Goal: Transaction & Acquisition: Purchase product/service

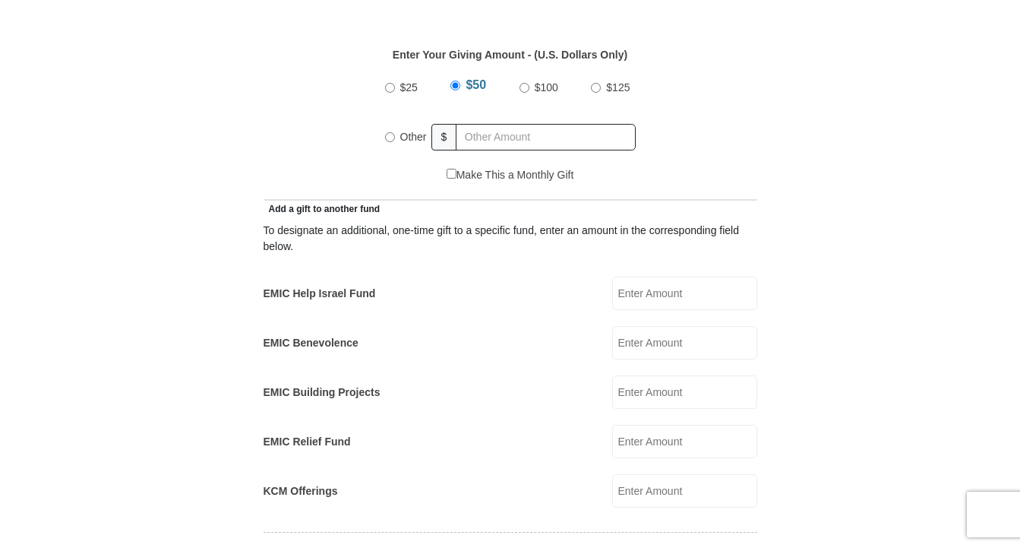
scroll to position [731, 0]
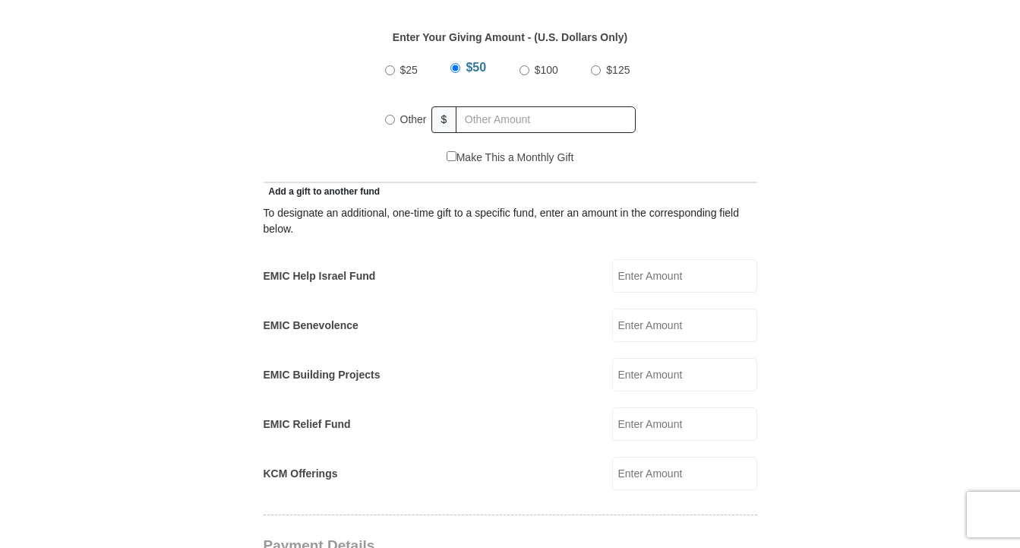
click at [520, 65] on input "$100" at bounding box center [525, 70] width 10 height 10
radio input "true"
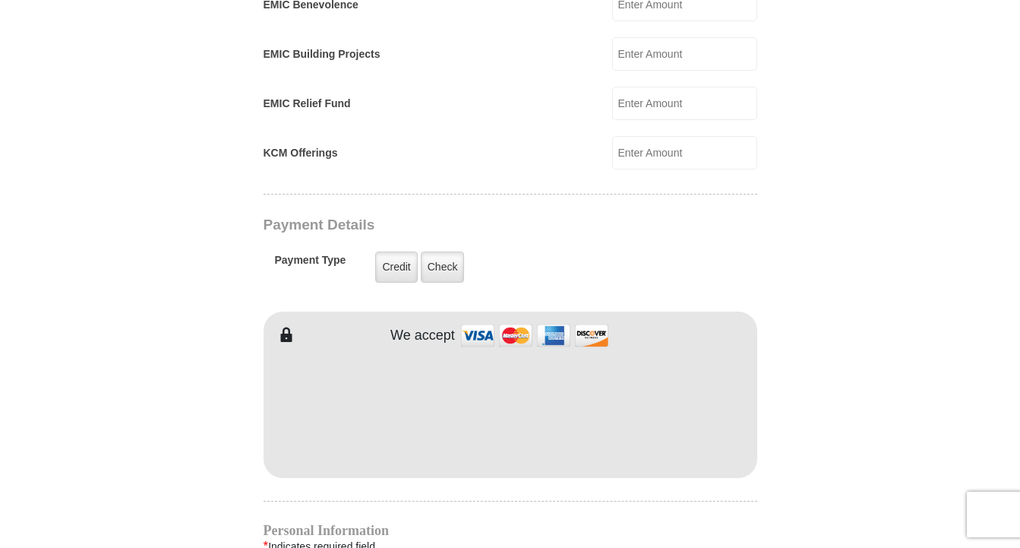
scroll to position [1068, 0]
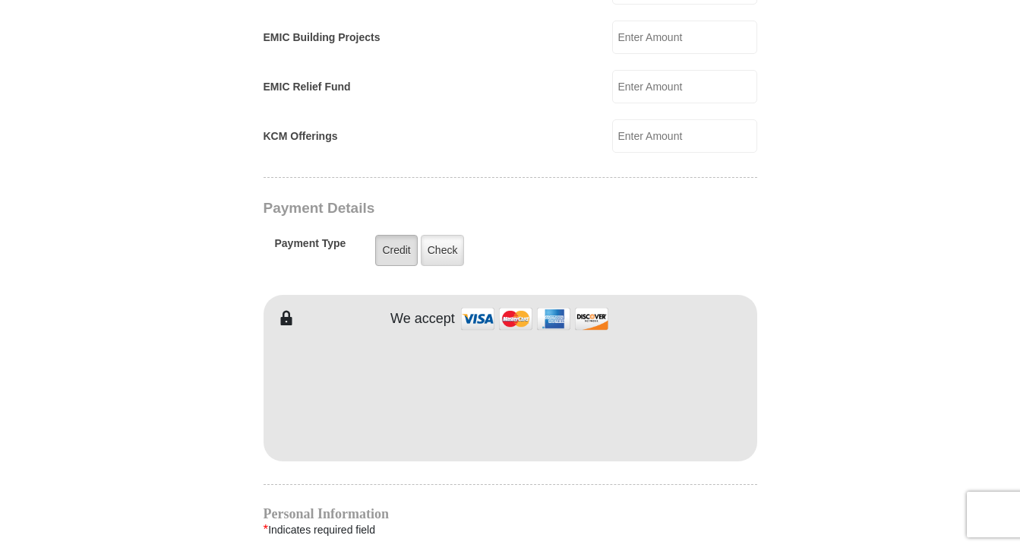
click at [397, 235] on label "Credit" at bounding box center [396, 250] width 42 height 31
click at [0, 0] on input "Credit" at bounding box center [0, 0] width 0 height 0
click at [795, 457] on form "[GEOGRAPHIC_DATA][DEMOGRAPHIC_DATA] Online Giving Because of gifts like yours, …" at bounding box center [510, 104] width 866 height 2222
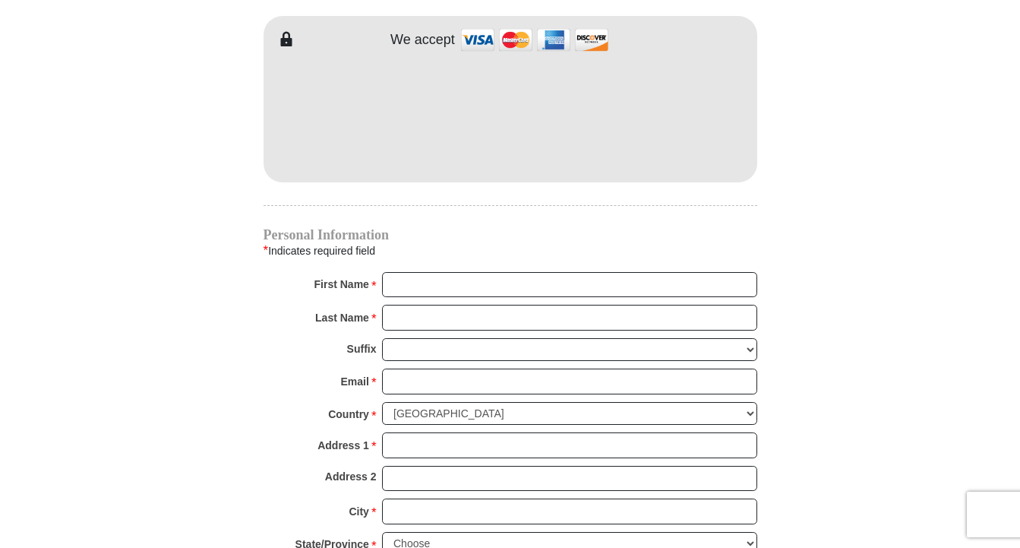
scroll to position [1351, 0]
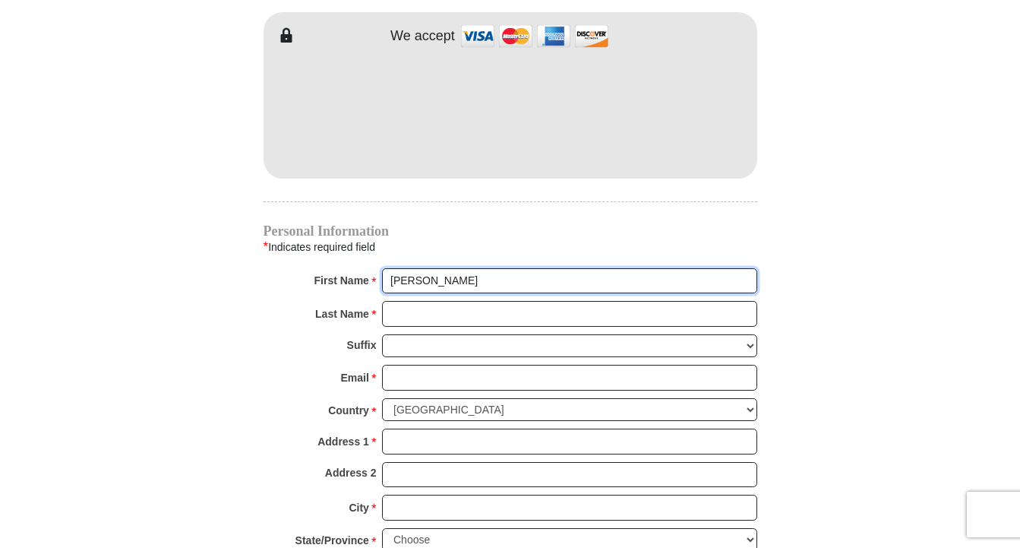
type input "[PERSON_NAME]"
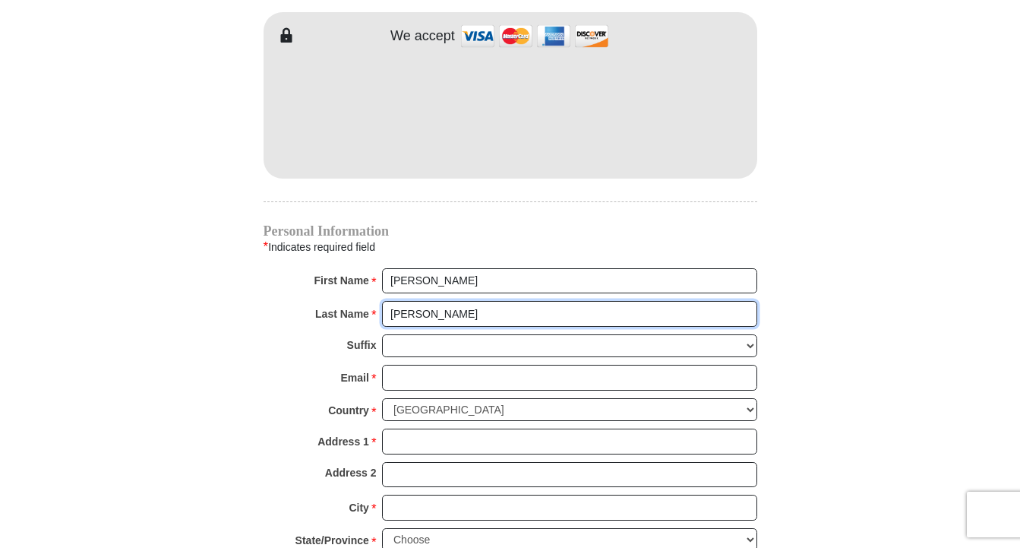
type input "[PERSON_NAME]"
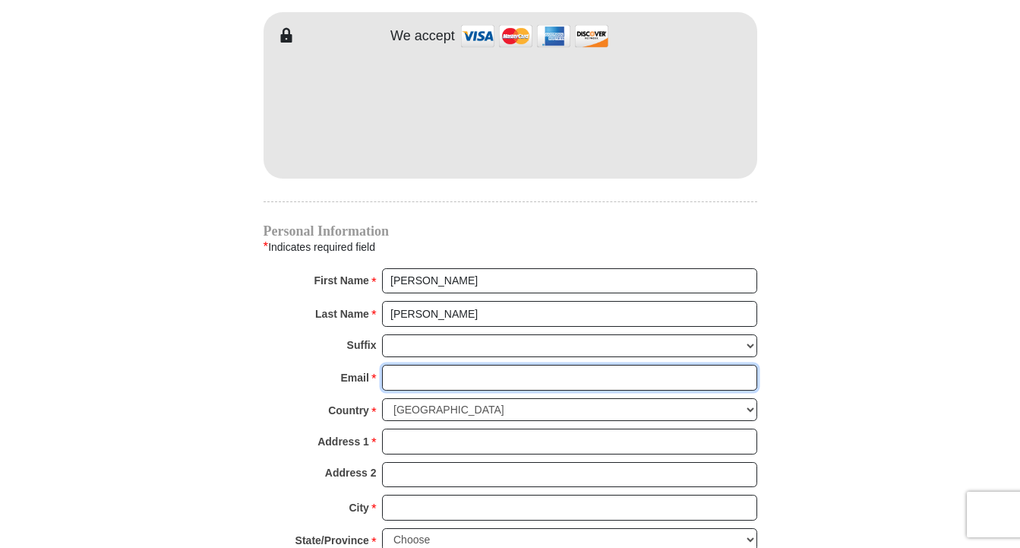
type input "[EMAIL_ADDRESS][DOMAIN_NAME]"
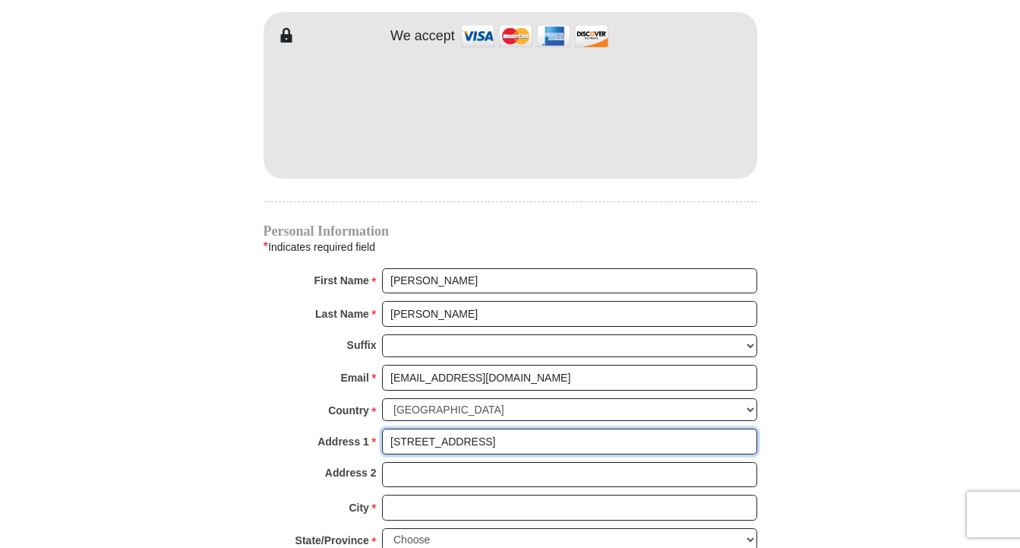
type input "[STREET_ADDRESS]"
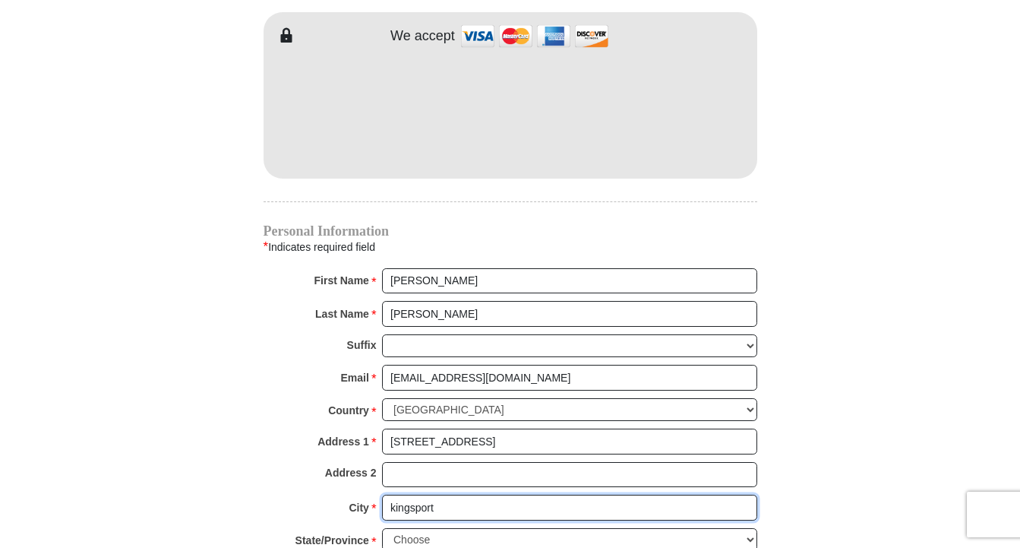
type input "kingsport"
select select "TN"
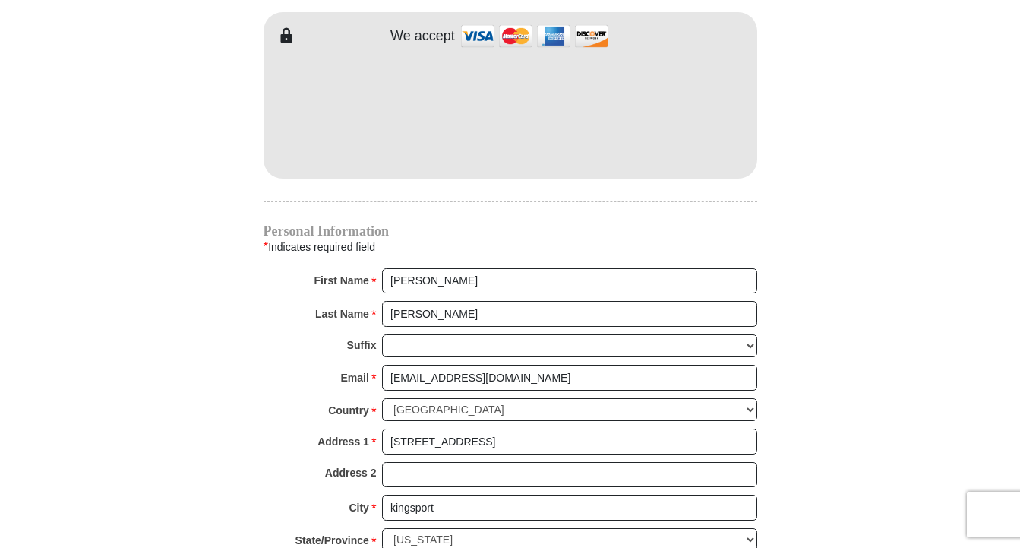
type input "37663"
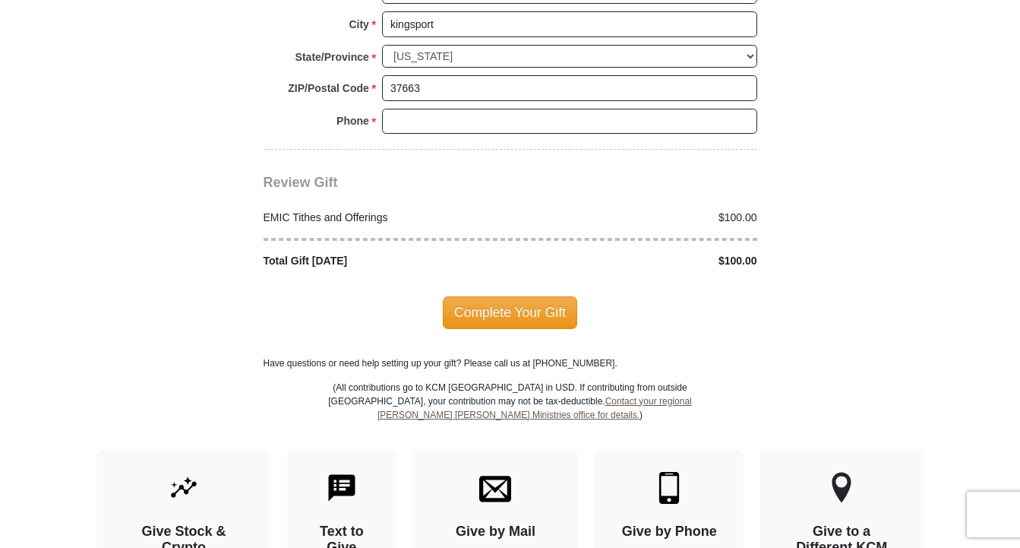
scroll to position [1836, 0]
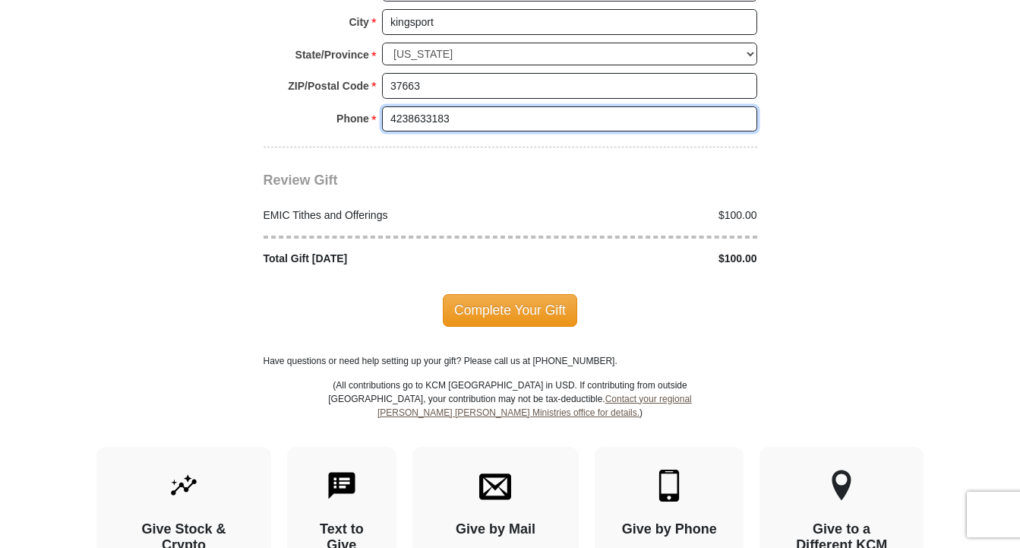
type input "4238633183"
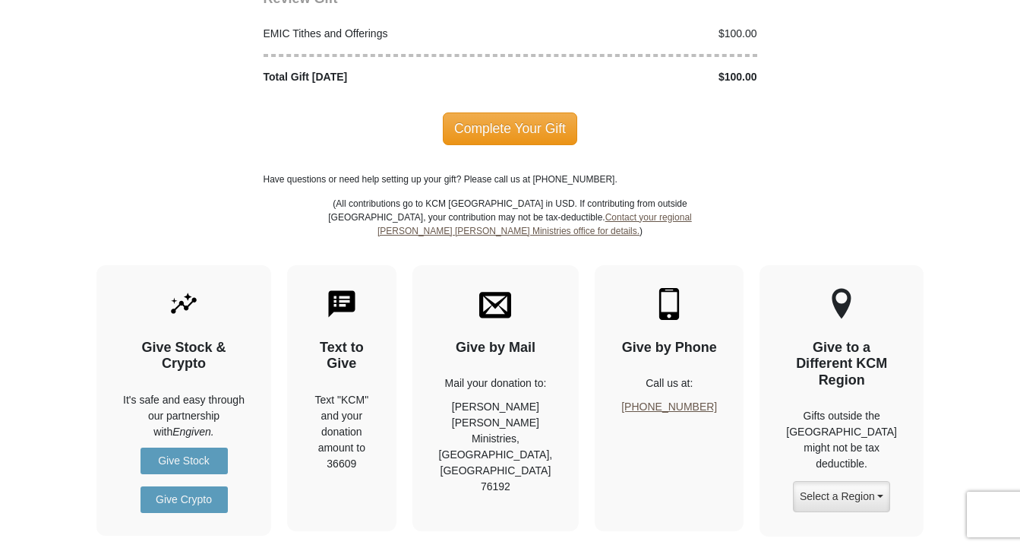
scroll to position [2030, 0]
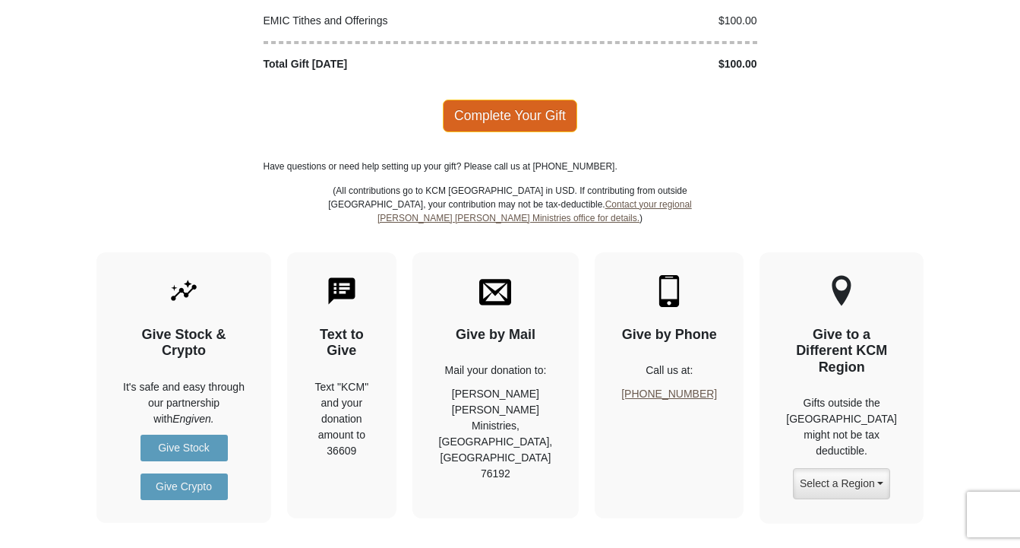
click at [528, 100] on span "Complete Your Gift" at bounding box center [510, 116] width 134 height 32
